Goal: Book appointment/travel/reservation

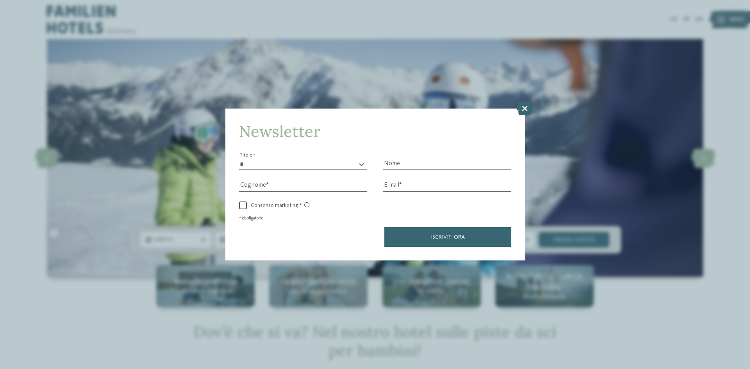
click at [362, 164] on div "* ****** ******* ******** ****** Titolo" at bounding box center [303, 165] width 128 height 12
drag, startPoint x: 274, startPoint y: 161, endPoint x: 310, endPoint y: 160, distance: 35.6
click at [274, 161] on select "* ****** ******* ******** ******" at bounding box center [303, 165] width 128 height 12
click at [524, 109] on icon at bounding box center [524, 109] width 17 height 14
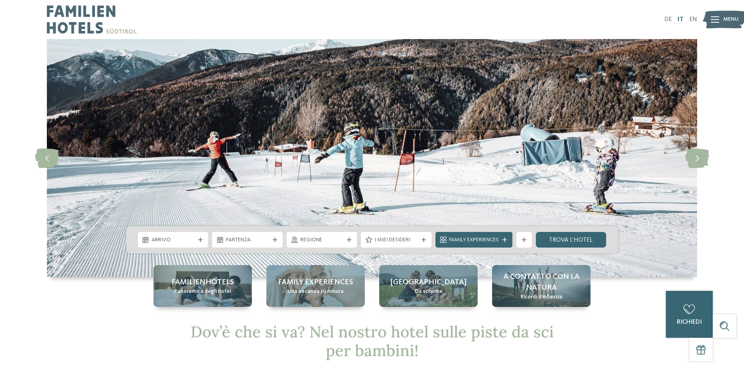
click at [681, 19] on link "IT" at bounding box center [681, 19] width 6 height 6
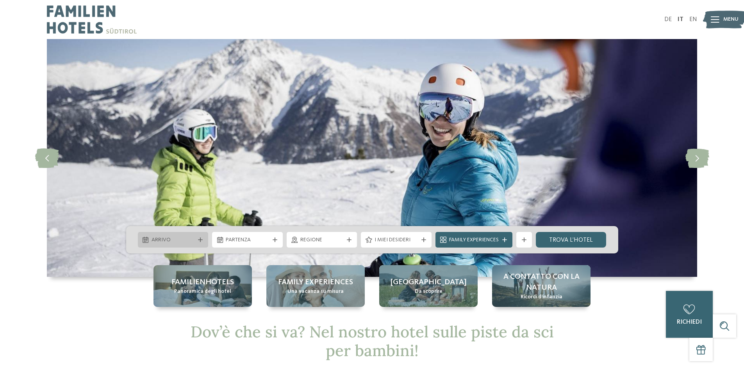
click at [200, 240] on icon at bounding box center [200, 239] width 5 height 5
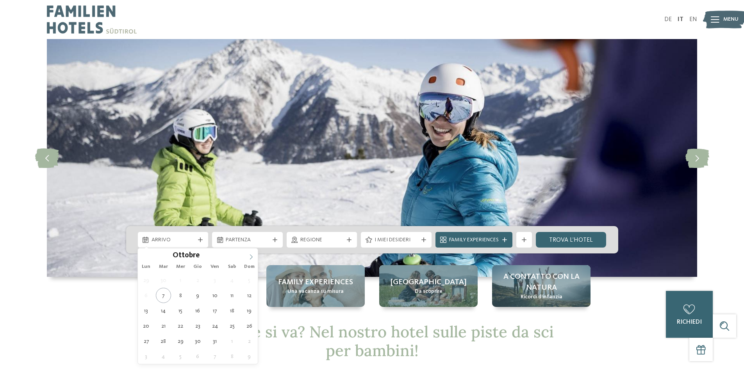
click at [251, 256] on icon at bounding box center [250, 256] width 5 height 5
type div "[DATE]"
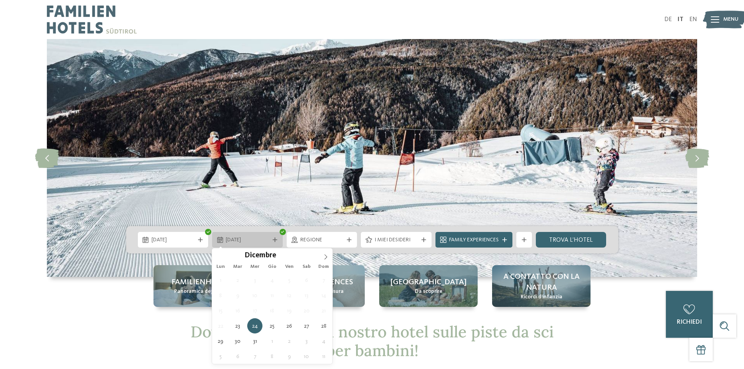
click at [276, 239] on icon at bounding box center [275, 239] width 5 height 5
type div "[DATE]"
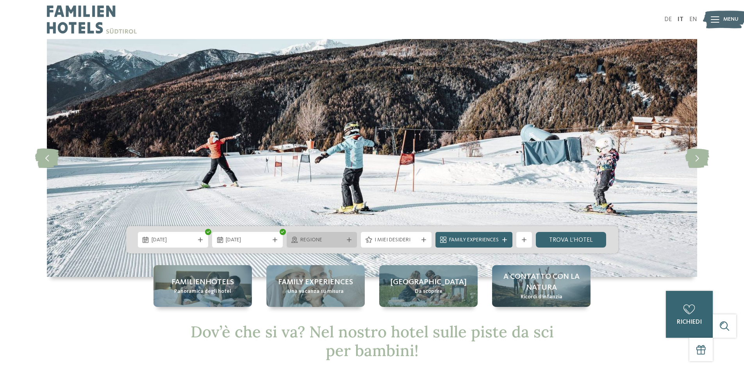
click at [348, 237] on icon at bounding box center [349, 239] width 5 height 5
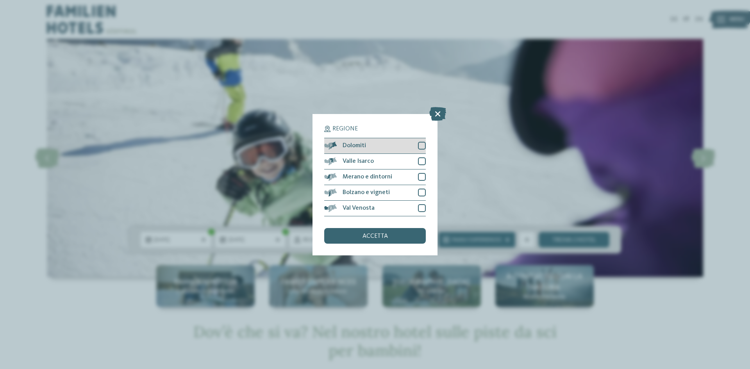
click at [424, 143] on div at bounding box center [422, 146] width 8 height 8
click at [401, 234] on div "accetta" at bounding box center [375, 236] width 102 height 16
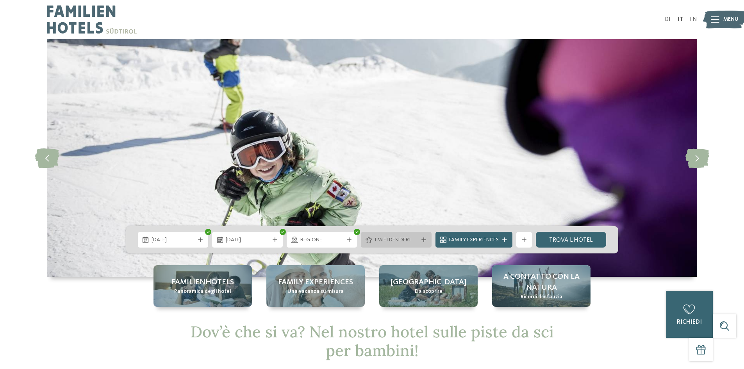
click at [425, 239] on icon at bounding box center [423, 239] width 5 height 5
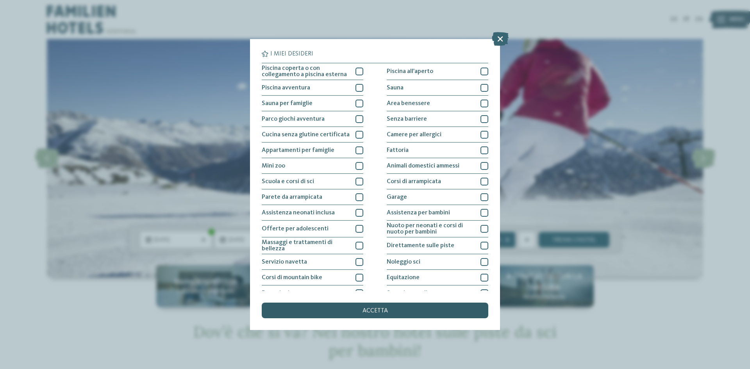
click at [375, 305] on div "accetta" at bounding box center [375, 311] width 227 height 16
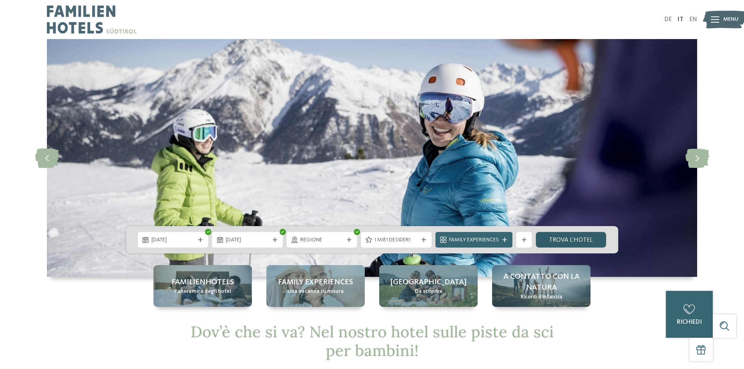
click at [556, 240] on link "trova l’hotel" at bounding box center [571, 240] width 71 height 16
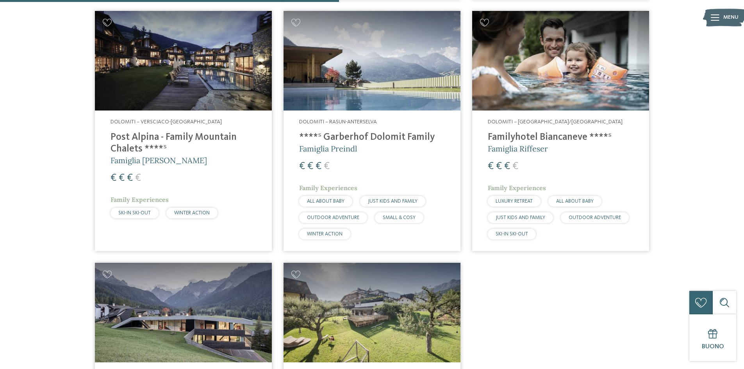
scroll to position [256, 0]
